Goal: Contribute content

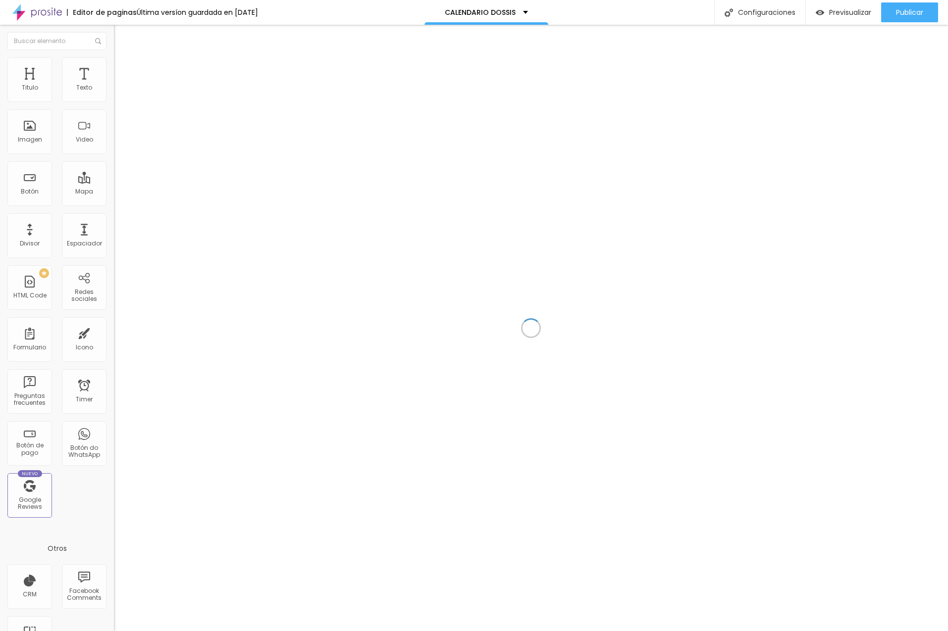
click at [288, 212] on div at bounding box center [531, 328] width 834 height 607
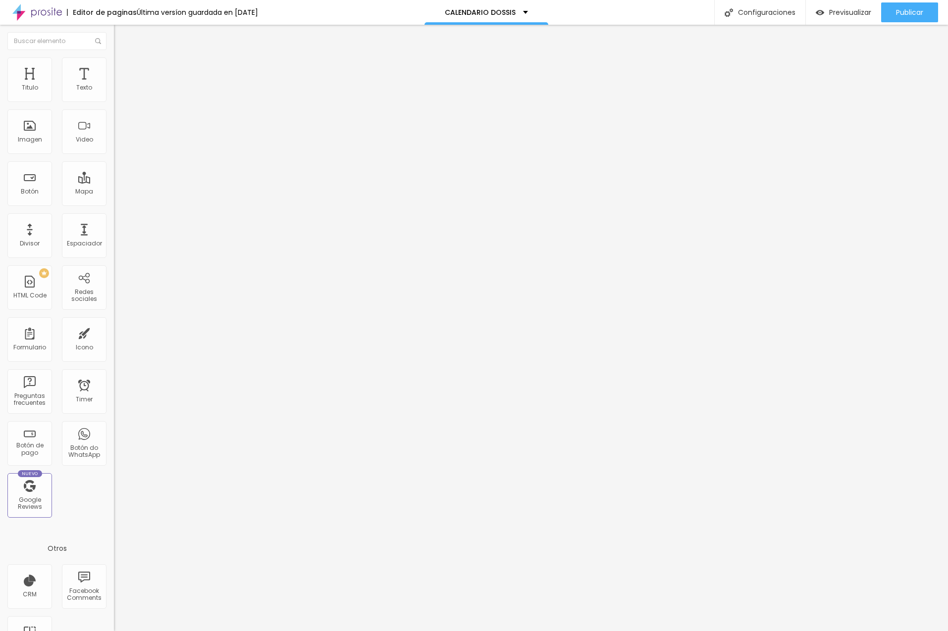
click at [114, 84] on div "Cambiar image" at bounding box center [171, 80] width 114 height 7
click at [114, 85] on span "Cambiar image" at bounding box center [141, 81] width 55 height 8
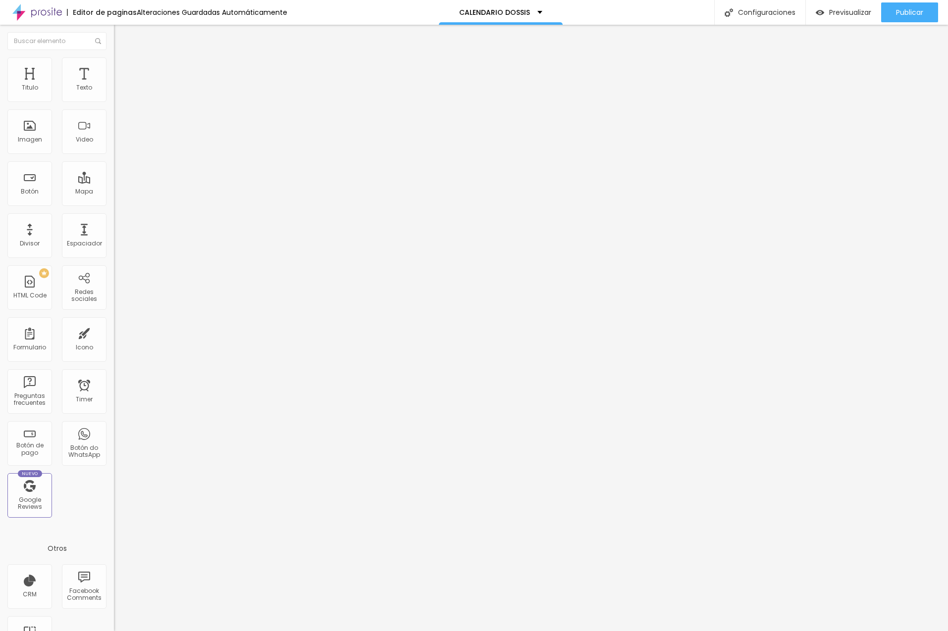
click at [114, 85] on span "Cambiar image" at bounding box center [141, 81] width 55 height 8
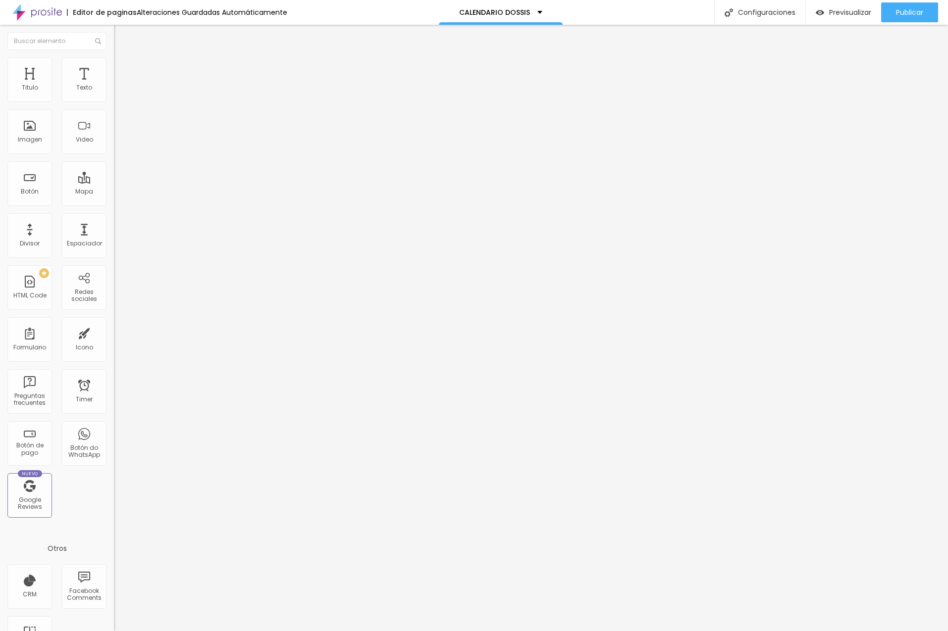
click at [114, 85] on span "Cambiar image" at bounding box center [141, 81] width 55 height 8
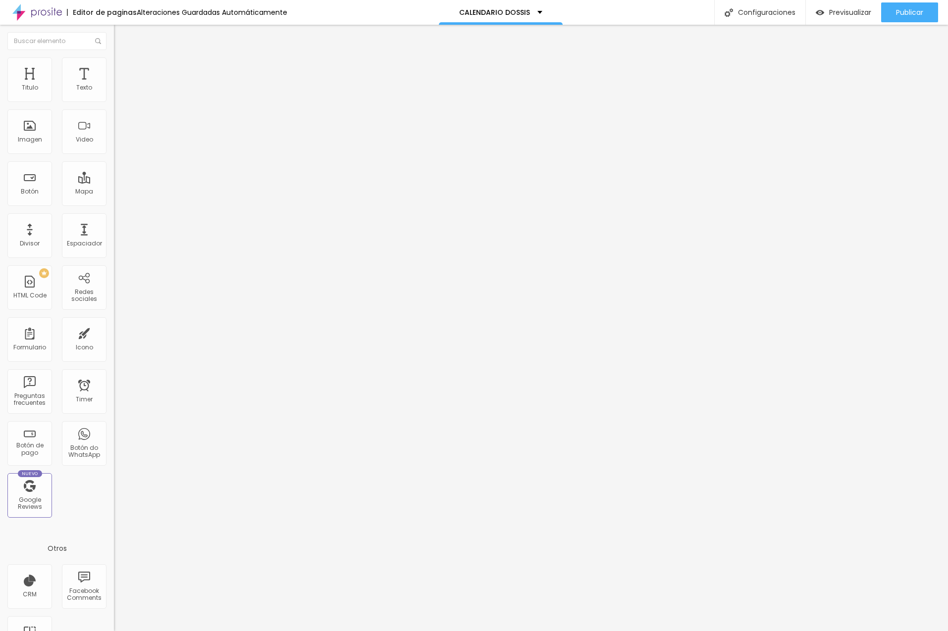
click at [587, 14] on button "Publicar" at bounding box center [909, 12] width 57 height 20
